Goal: Task Accomplishment & Management: Manage account settings

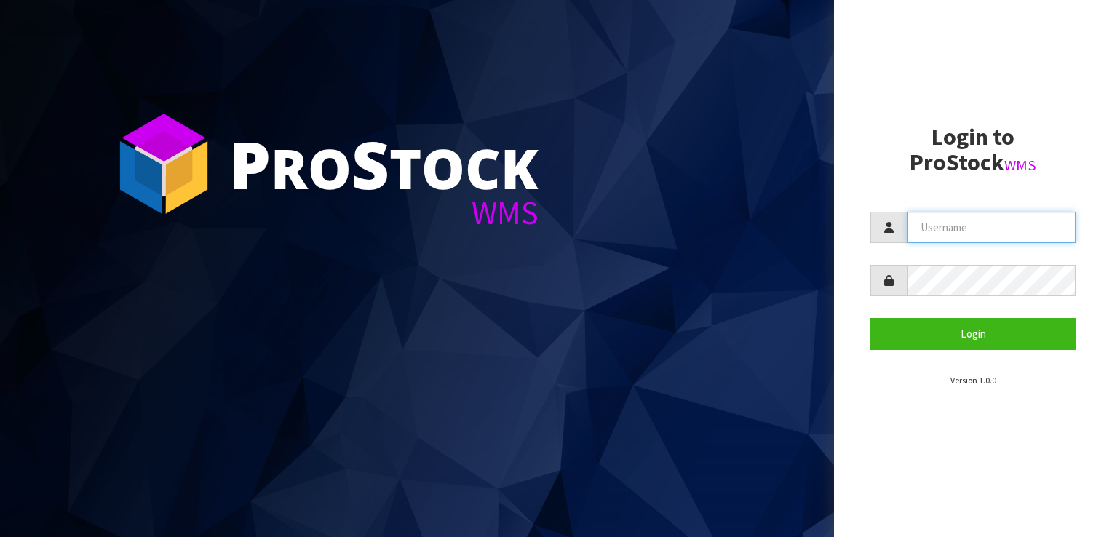
click at [937, 230] on input "text" at bounding box center [991, 227] width 169 height 31
paste input "KitchenAid"
type input "KitchenAid"
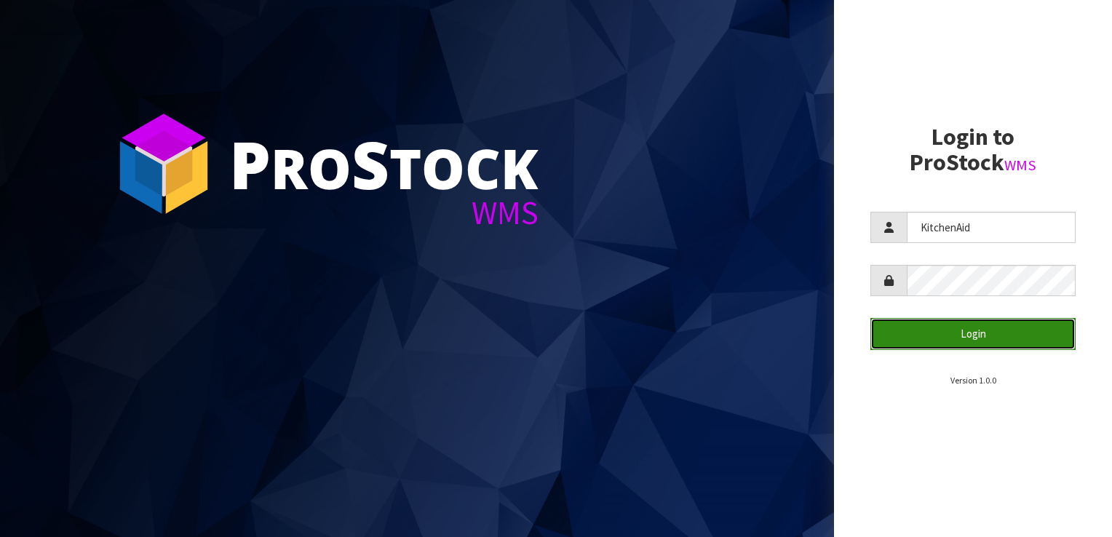
click at [959, 333] on button "Login" at bounding box center [972, 333] width 205 height 31
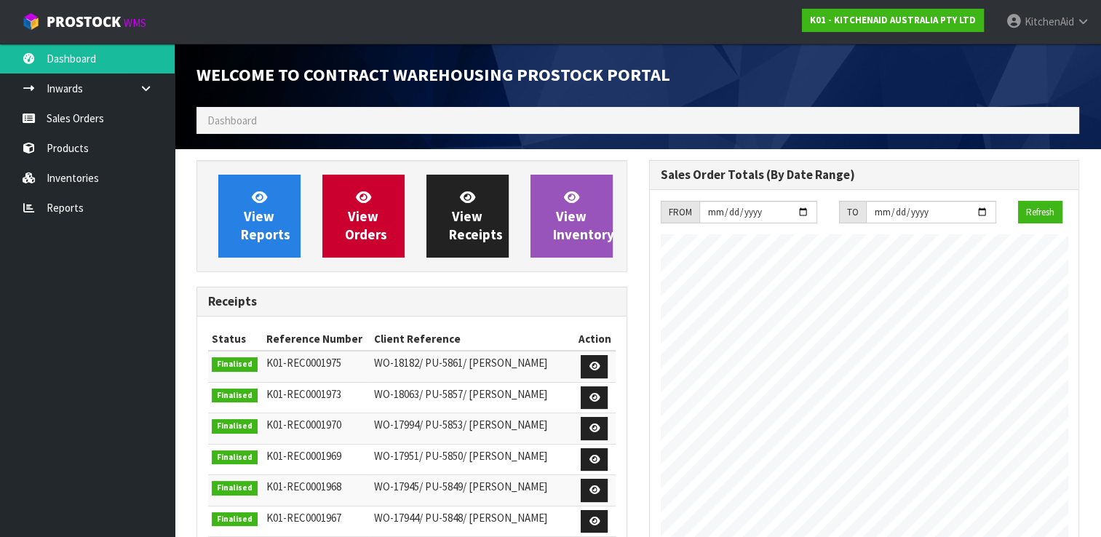
scroll to position [664, 452]
click at [66, 115] on link "Sales Orders" at bounding box center [87, 118] width 175 height 30
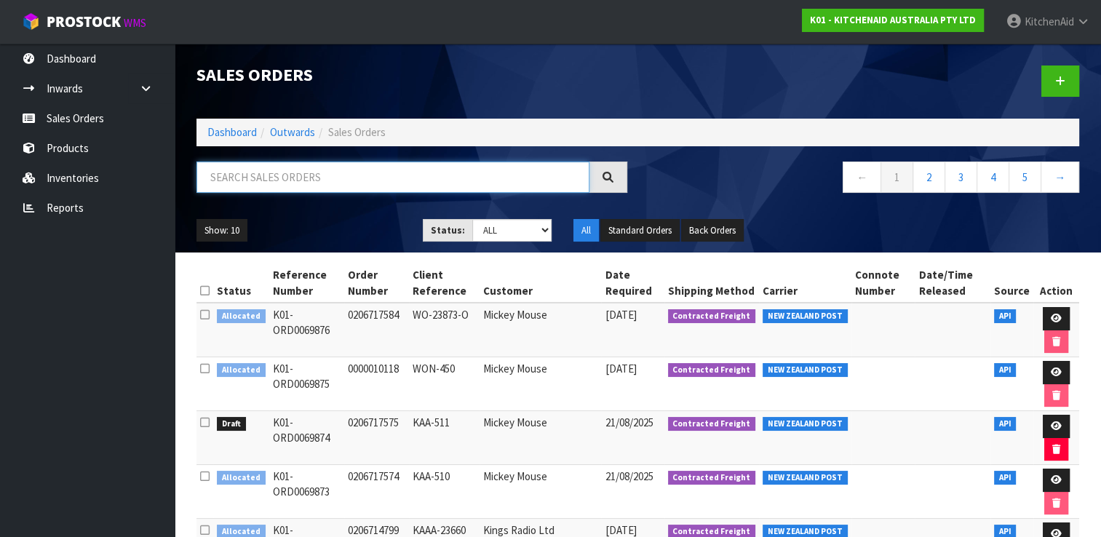
click at [294, 176] on input "text" at bounding box center [392, 177] width 393 height 31
paste input "K01-ORD0069876"
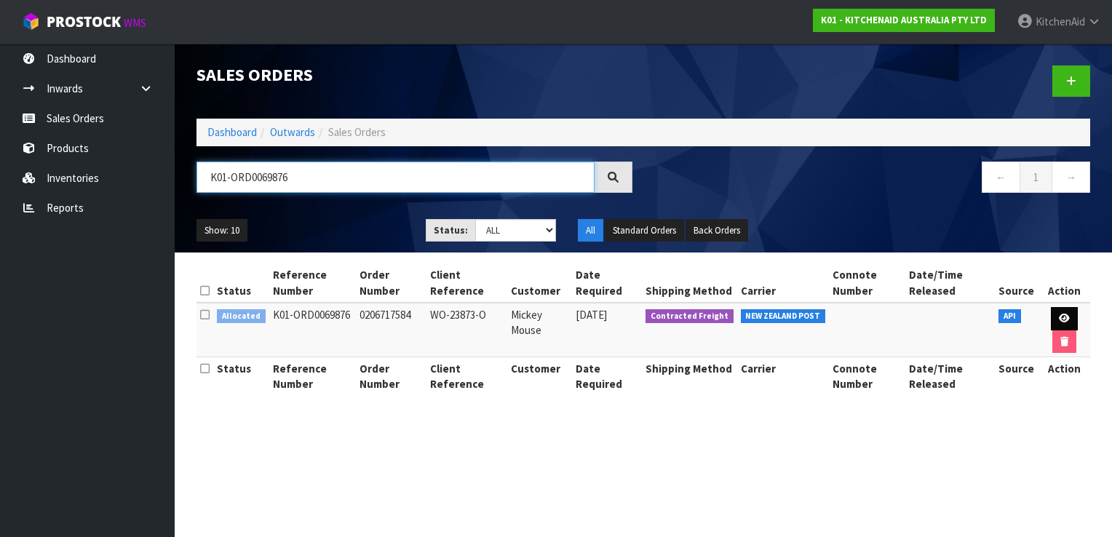
type input "K01-ORD0069876"
click at [1065, 314] on icon at bounding box center [1064, 318] width 11 height 9
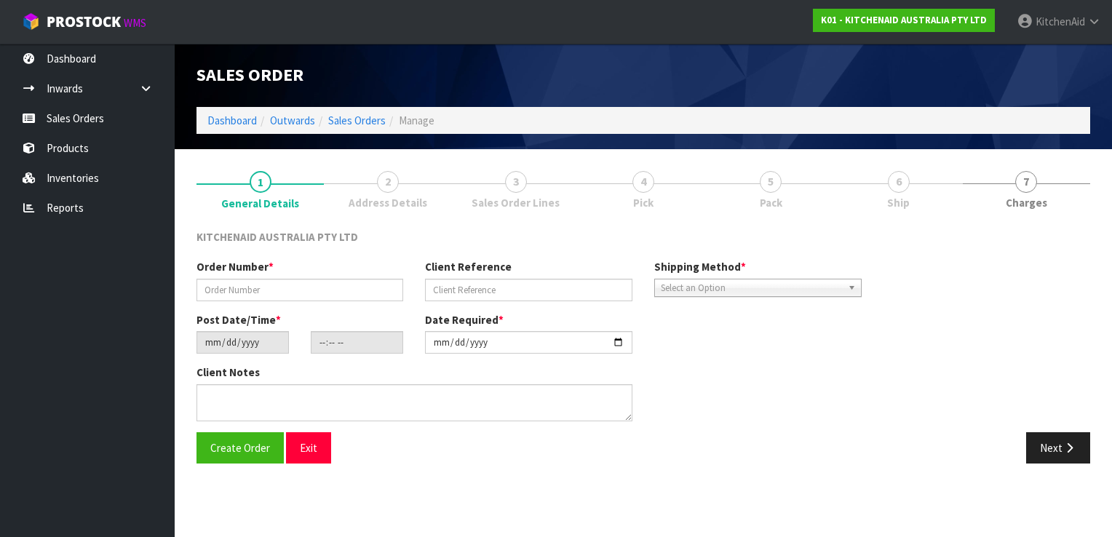
type input "0206717584"
type input "WO-23873-O"
type input "[DATE]"
type input "17:14:05.000"
type input "[DATE]"
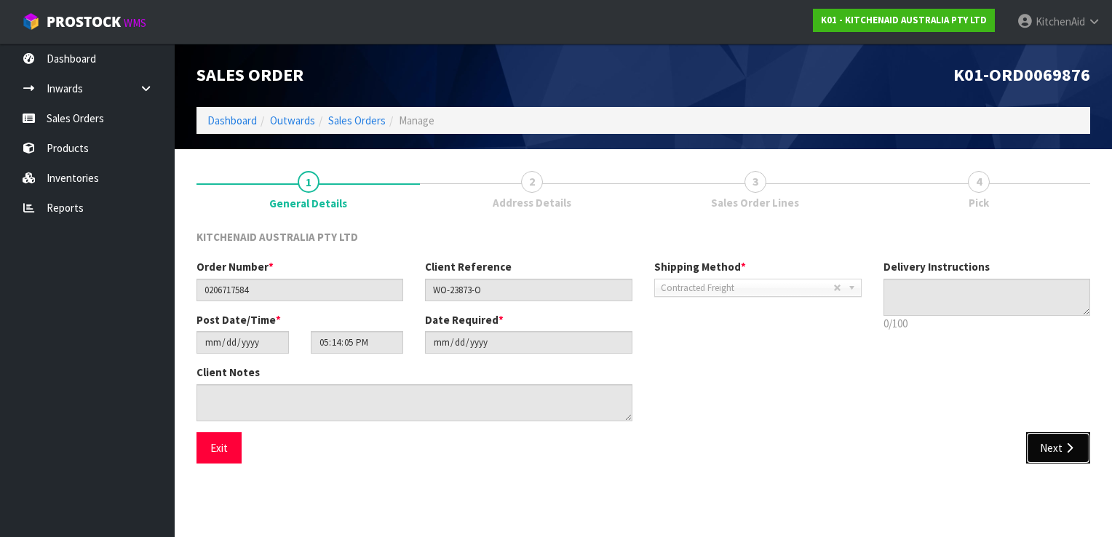
click at [1076, 444] on icon "button" at bounding box center [1069, 447] width 14 height 11
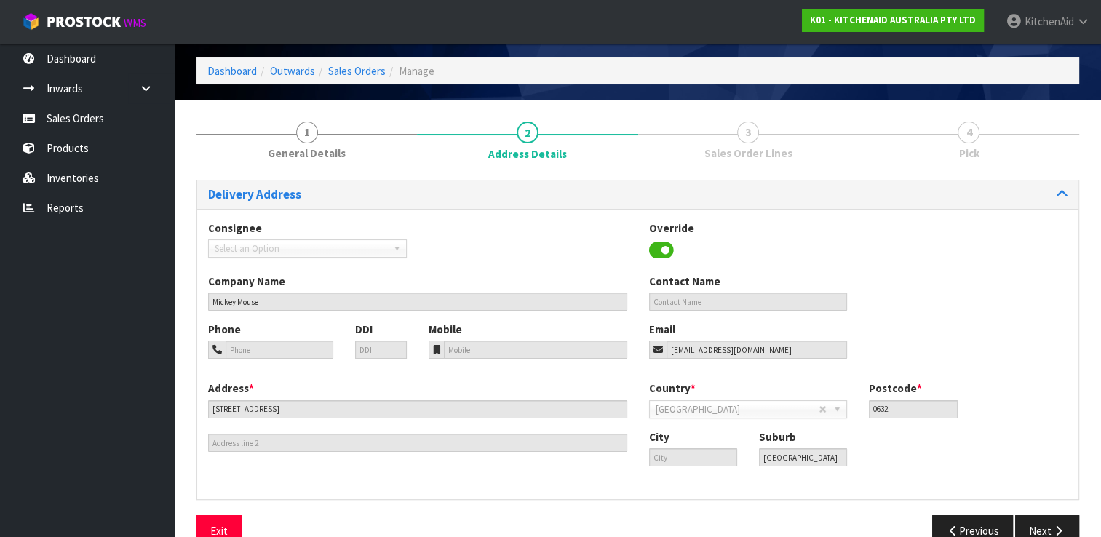
scroll to position [73, 0]
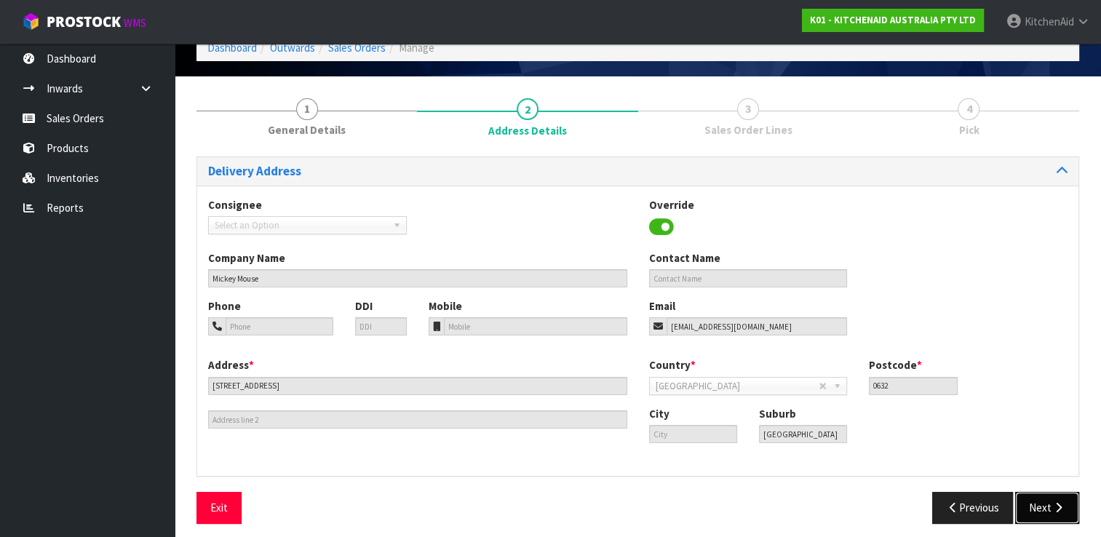
click at [1044, 506] on button "Next" at bounding box center [1047, 507] width 64 height 31
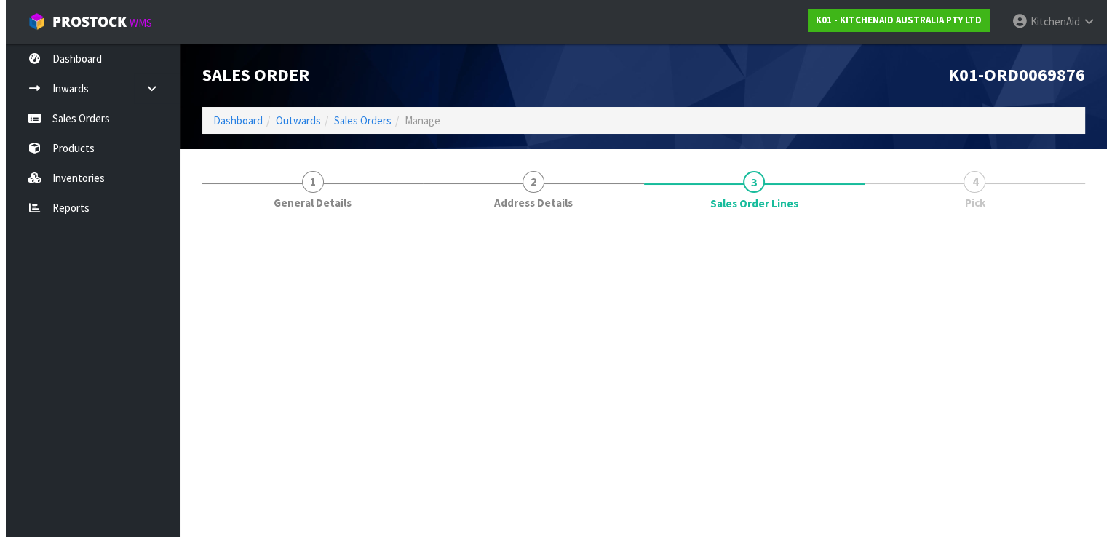
scroll to position [0, 0]
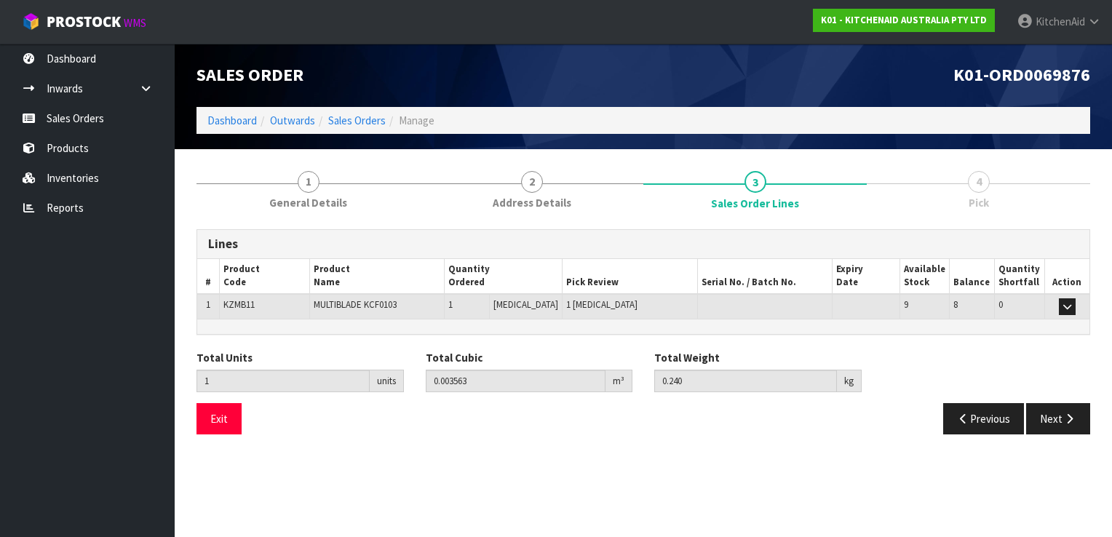
click at [228, 465] on section "Edit Sales Order K01-ORD0069876 Dashboard Outwards Sales Orders Manage Sales Or…" at bounding box center [556, 268] width 1112 height 537
click at [1068, 199] on link "4 Pick" at bounding box center [978, 188] width 223 height 57
click at [617, 458] on section "Edit Sales Order K01-ORD0069876 Dashboard Outwards Sales Orders Manage Sales Or…" at bounding box center [556, 268] width 1112 height 537
